Goal: Task Accomplishment & Management: Use online tool/utility

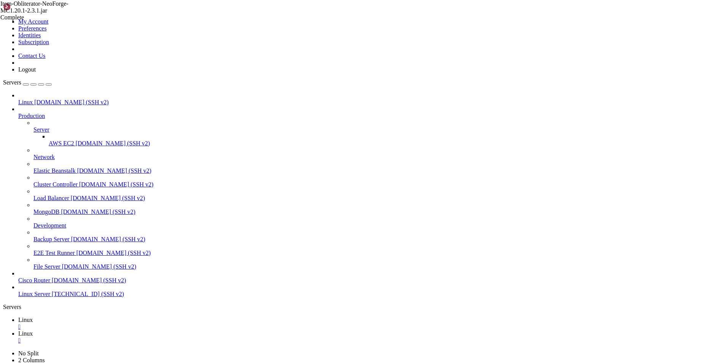
scroll to position [12822, 0]
click at [33, 316] on span "Linux" at bounding box center [25, 319] width 14 height 6
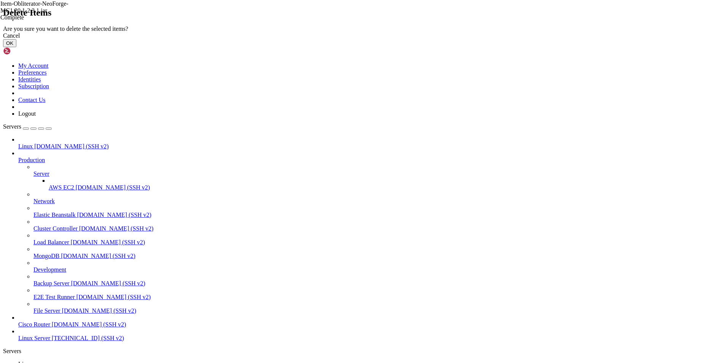
click at [16, 47] on button "OK" at bounding box center [9, 43] width 13 height 8
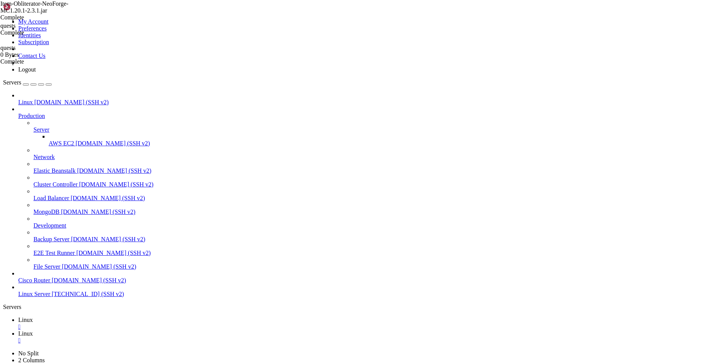
click at [33, 330] on span "Linux" at bounding box center [25, 333] width 14 height 6
click at [166, 337] on div "" at bounding box center [371, 340] width 706 height 7
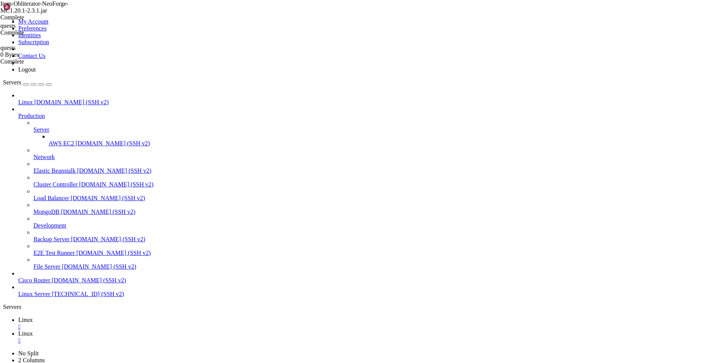
scroll to position [0, 0]
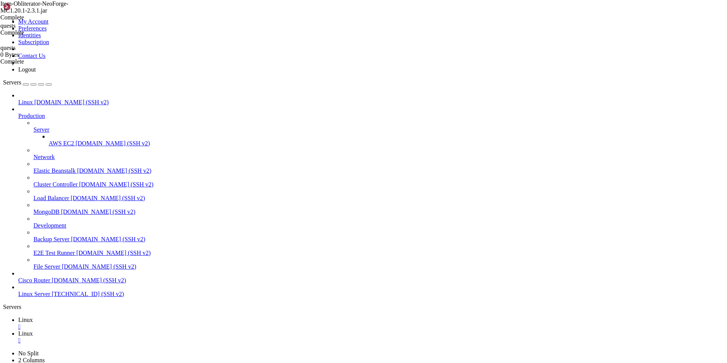
drag, startPoint x: 112, startPoint y: 6, endPoint x: 203, endPoint y: 43, distance: 98.8
click at [33, 316] on span "Linux" at bounding box center [25, 319] width 14 height 6
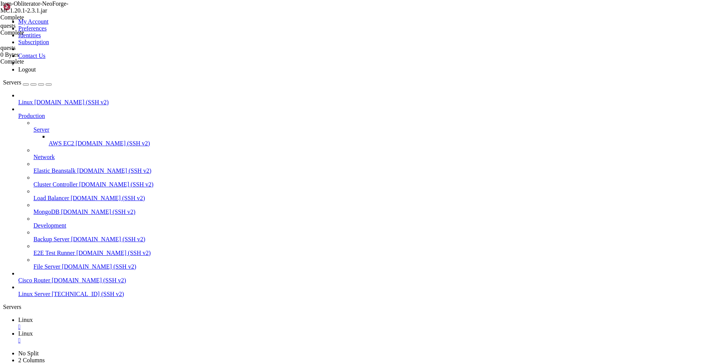
type input "/home/techmoon/config"
